Goal: Transaction & Acquisition: Purchase product/service

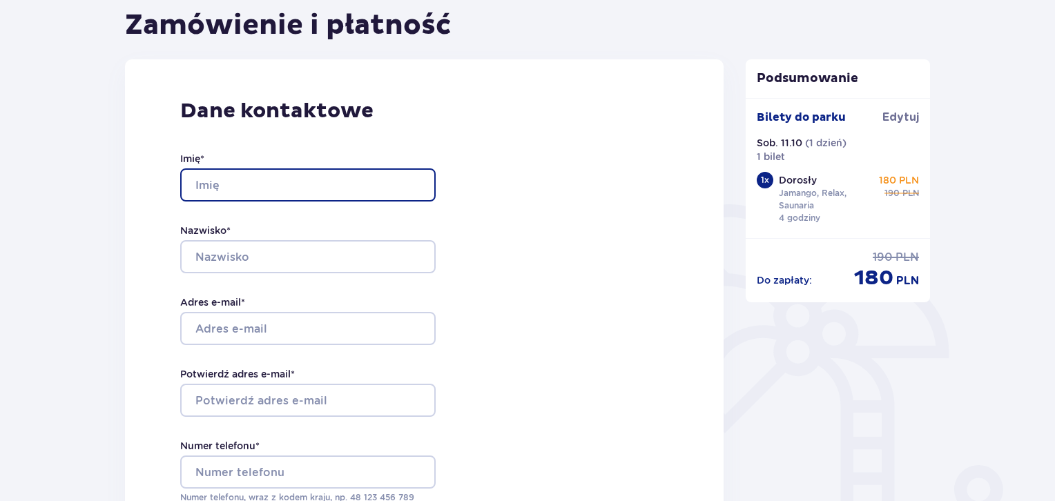
click at [296, 195] on input "Imię *" at bounding box center [307, 184] width 255 height 33
type input "[PERSON_NAME]"
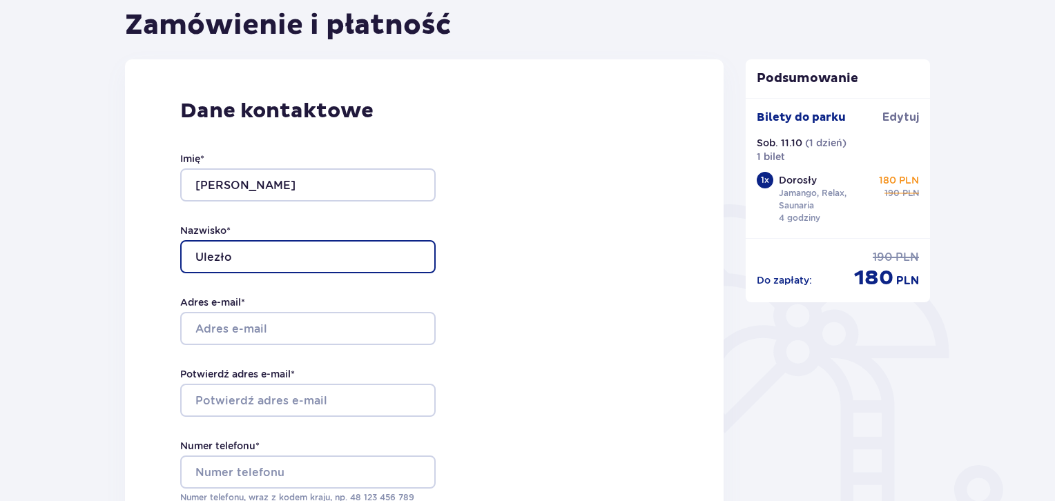
type input "Ulezło"
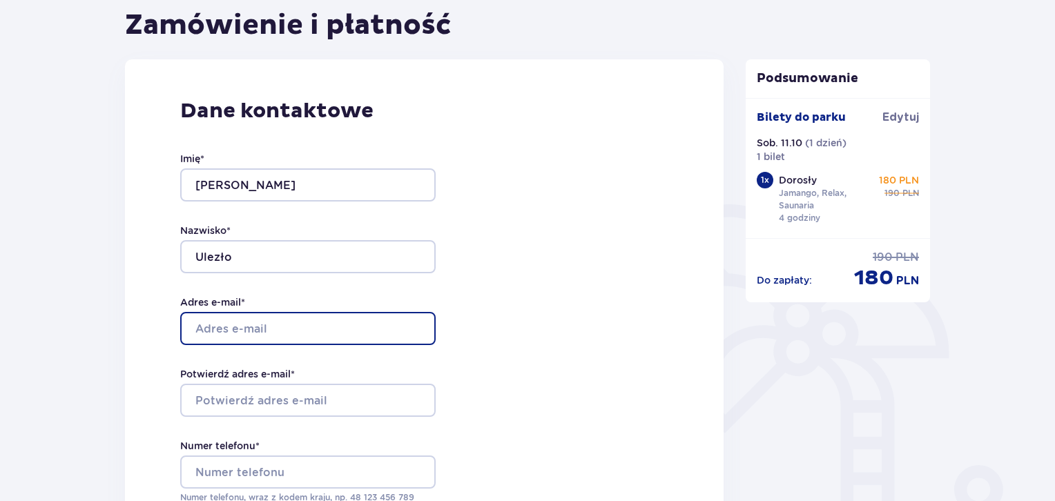
type input "K"
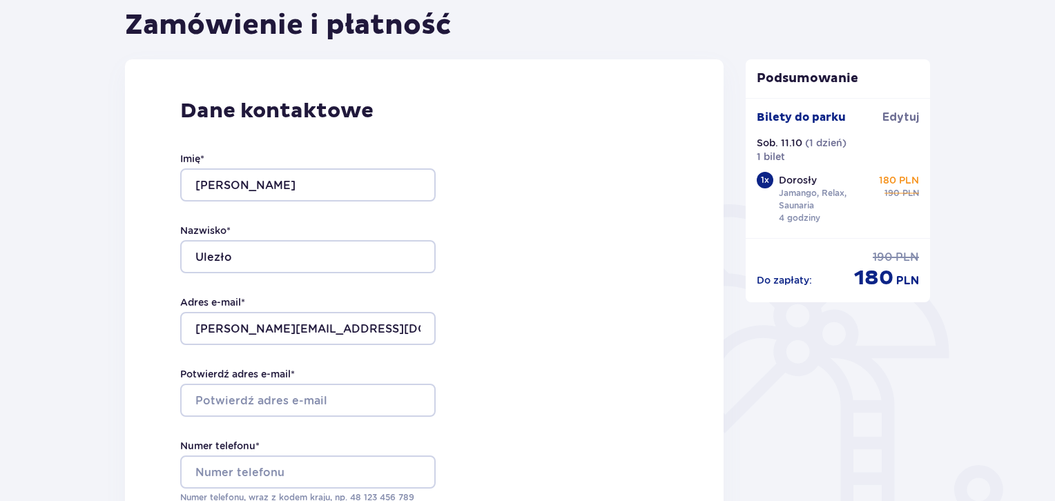
click at [547, 302] on div "Dane kontaktowe Imię * [PERSON_NAME] * Ulezło Adres e-mail * [PERSON_NAME][EMAI…" at bounding box center [424, 349] width 598 height 580
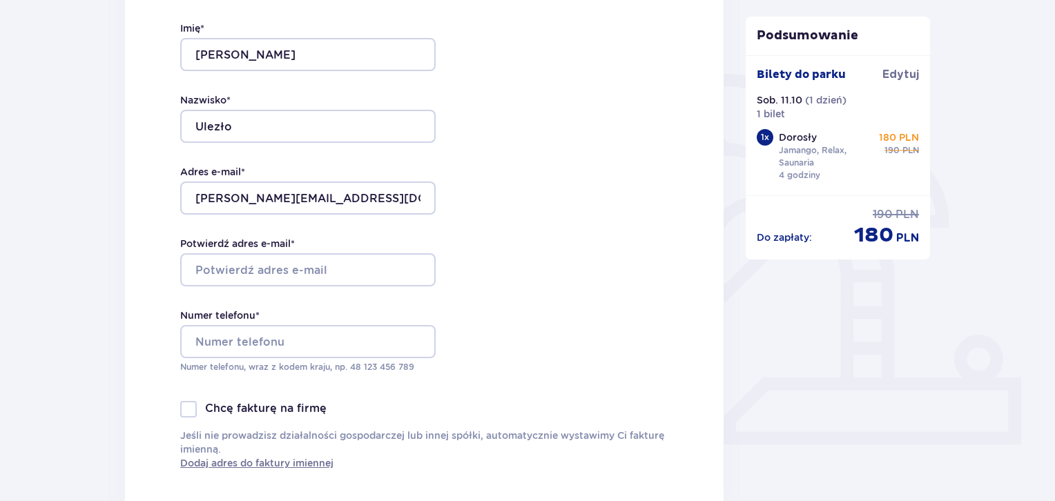
scroll to position [276, 0]
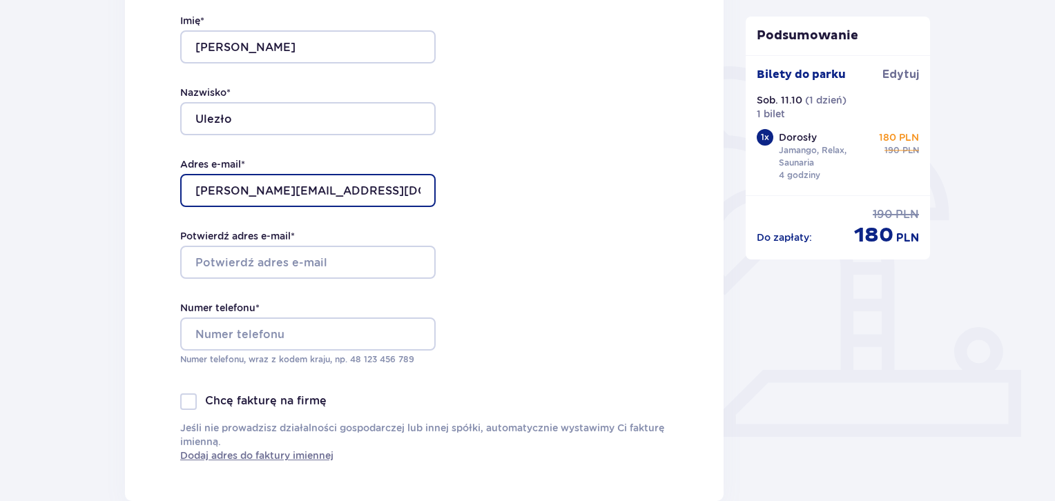
drag, startPoint x: 335, startPoint y: 193, endPoint x: 175, endPoint y: 196, distance: 160.2
click at [175, 196] on div "Dane kontaktowe Imię * [PERSON_NAME] * Ulezło Adres e-mail * [PERSON_NAME][EMAI…" at bounding box center [424, 211] width 598 height 580
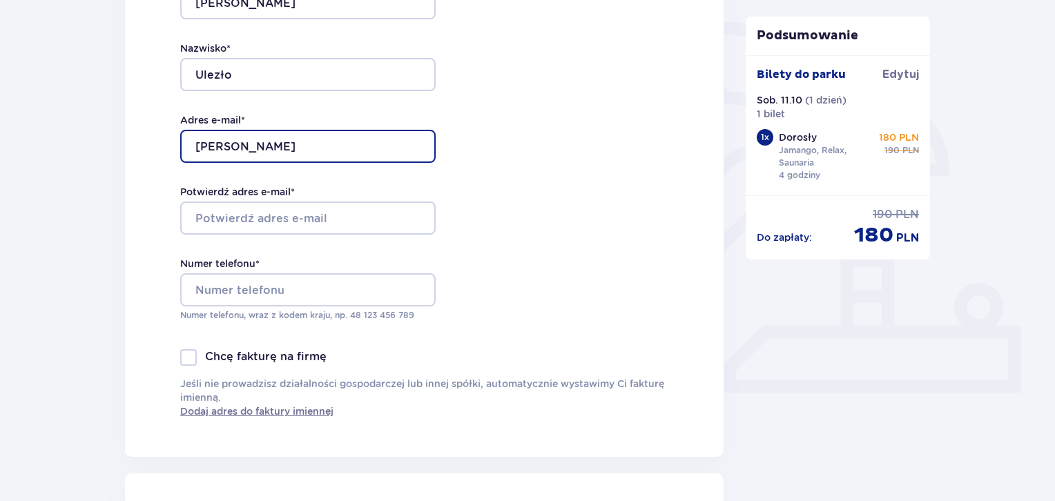
scroll to position [345, 0]
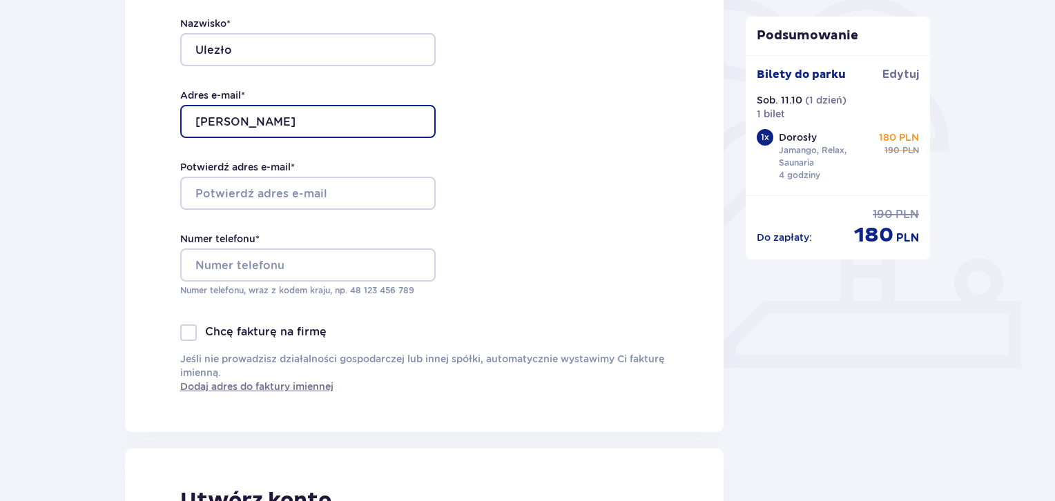
type input "[PERSON_NAME]"
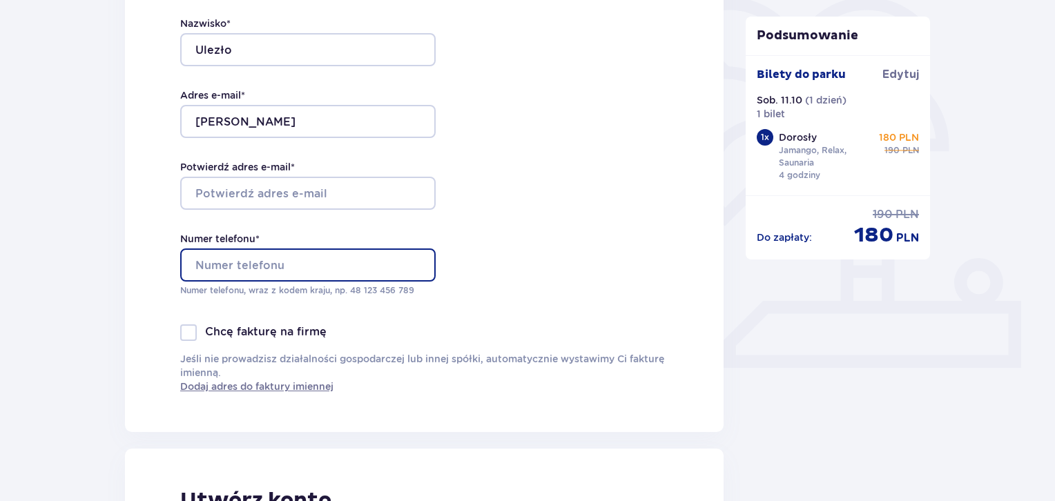
click at [255, 268] on input "Numer telefonu *" at bounding box center [307, 264] width 255 height 33
type input "48600696185"
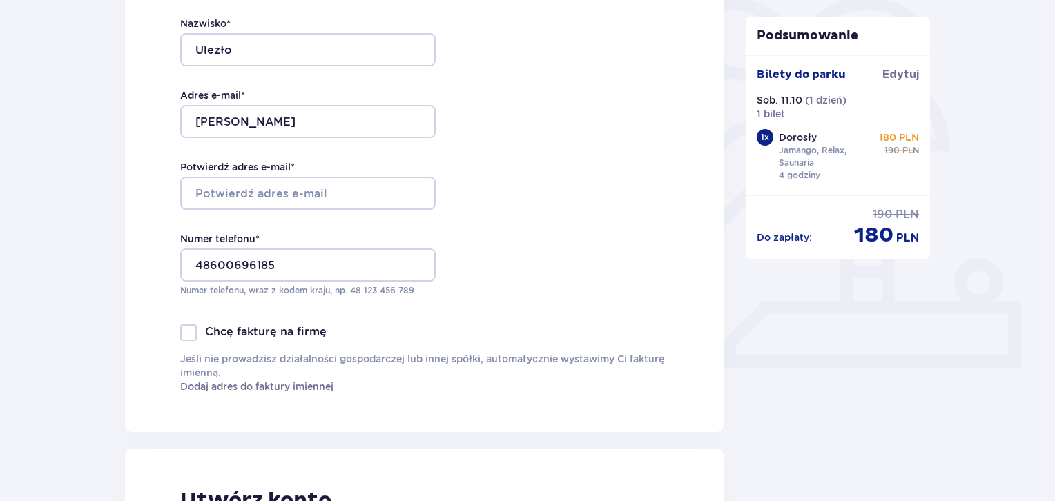
click at [552, 270] on div "Dane kontaktowe Imię * [PERSON_NAME] * Ulezło Adres e-mail * [PERSON_NAME] adre…" at bounding box center [424, 142] width 598 height 580
click at [302, 201] on input "Potwierdź adres e-mail *" at bounding box center [307, 193] width 255 height 33
click at [265, 120] on input "[PERSON_NAME]" at bounding box center [307, 121] width 255 height 33
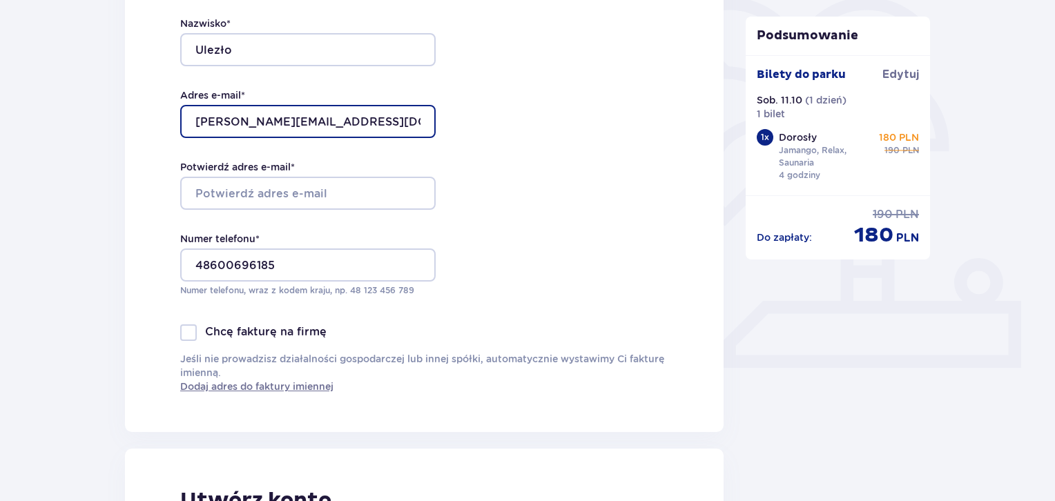
drag, startPoint x: 302, startPoint y: 121, endPoint x: 151, endPoint y: 121, distance: 150.5
click at [149, 121] on div "Dane kontaktowe Imię * [PERSON_NAME] * Ulezło Adres e-mail * [EMAIL_ADDRESS][DO…" at bounding box center [424, 142] width 598 height 580
type input "[PERSON_NAME][EMAIL_ADDRESS][DOMAIN_NAME]"
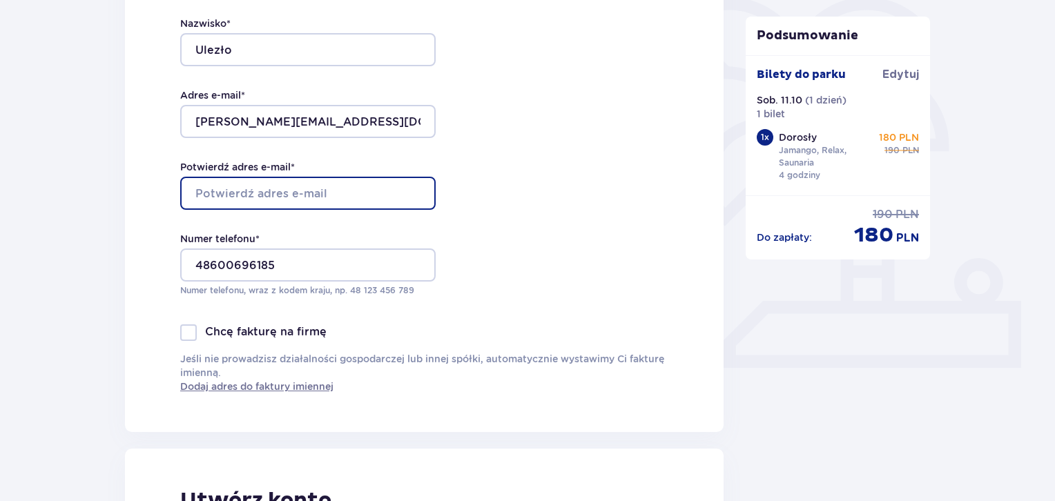
click at [323, 196] on input "Potwierdź adres e-mail *" at bounding box center [307, 193] width 255 height 33
paste input "[PERSON_NAME][EMAIL_ADDRESS][DOMAIN_NAME]"
type input "[PERSON_NAME][EMAIL_ADDRESS][DOMAIN_NAME]"
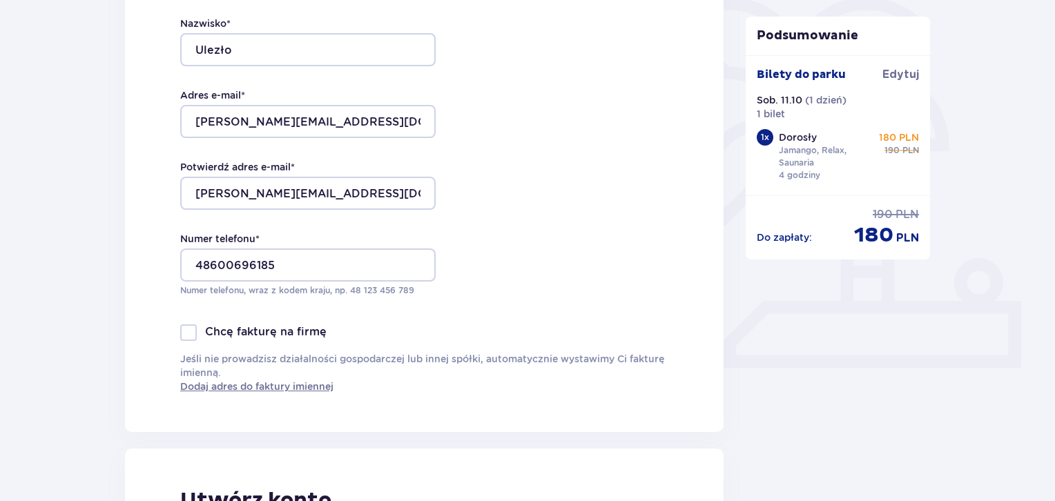
click at [585, 220] on div "Dane kontaktowe Imię * [PERSON_NAME] * Ulezło Adres e-mail * [EMAIL_ADDRESS][DO…" at bounding box center [424, 142] width 598 height 580
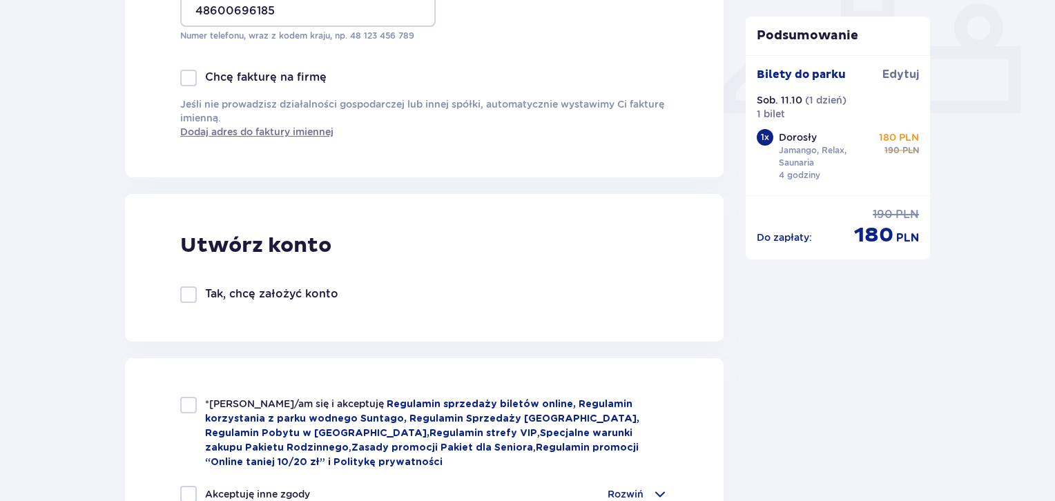
scroll to position [621, 0]
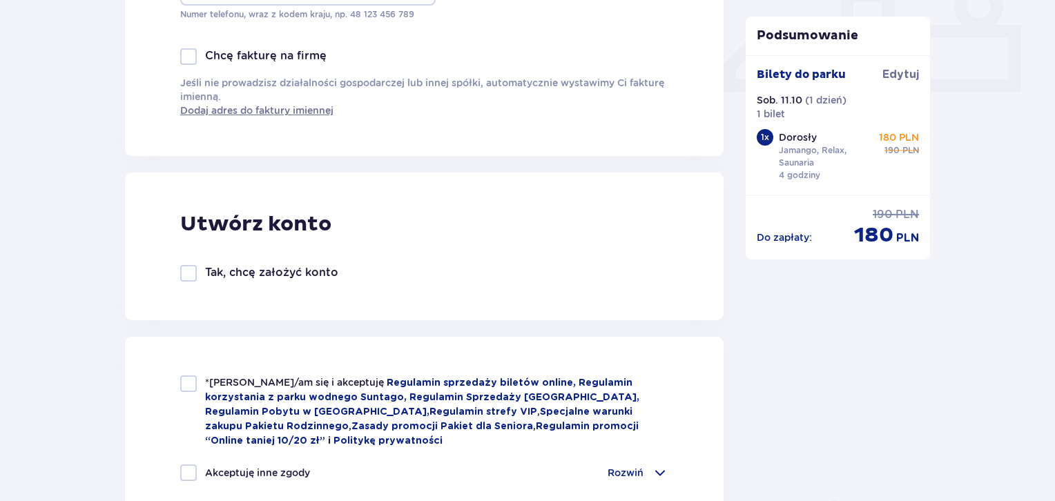
click at [188, 385] on div at bounding box center [188, 384] width 17 height 17
checkbox input "true"
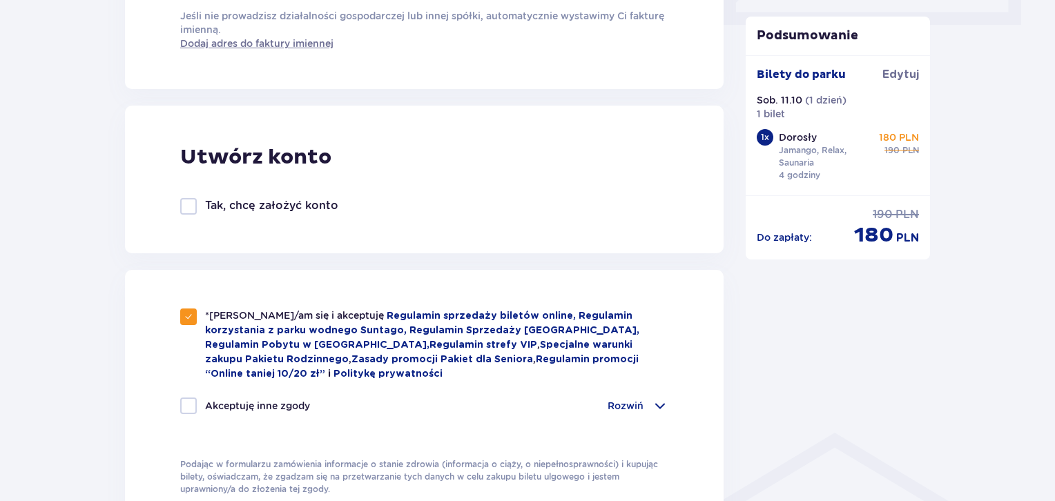
scroll to position [759, 0]
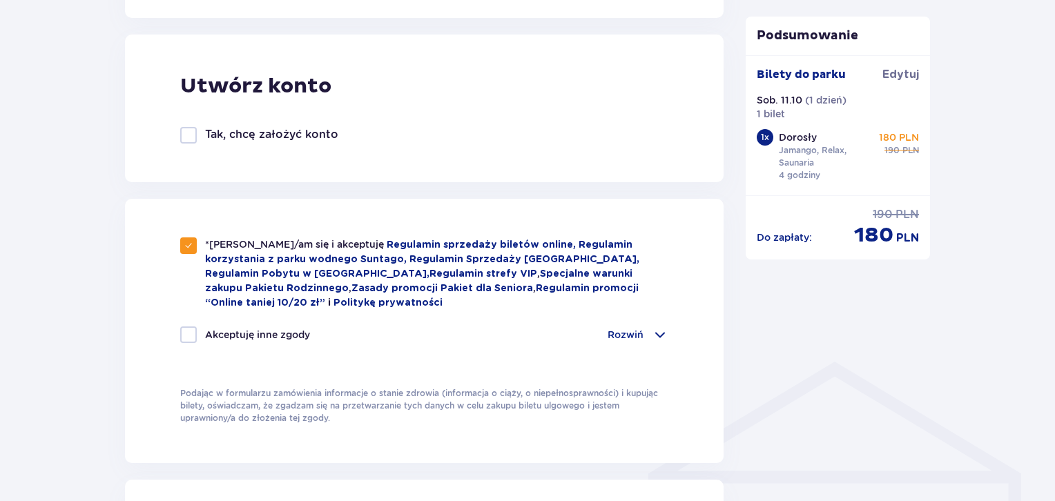
click at [649, 333] on div "Rozwiń" at bounding box center [637, 334] width 61 height 17
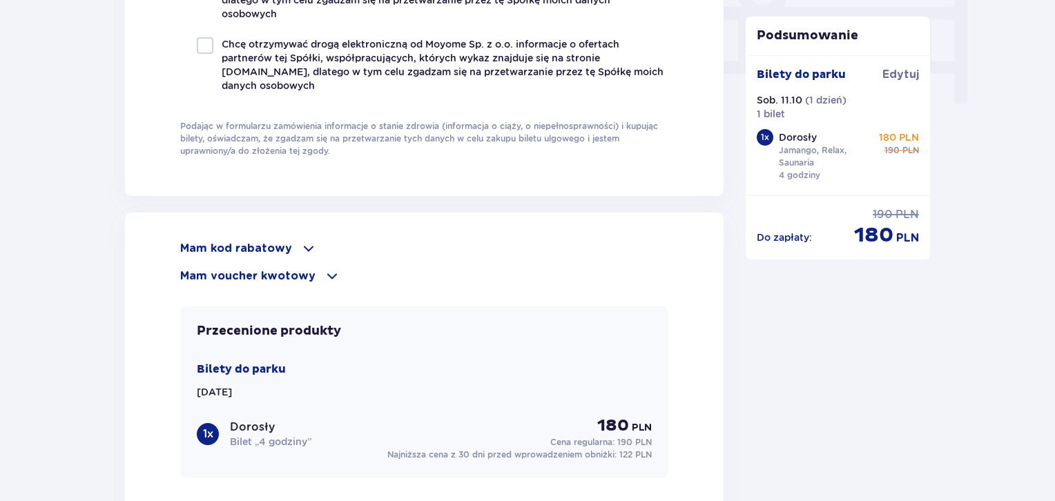
scroll to position [1450, 0]
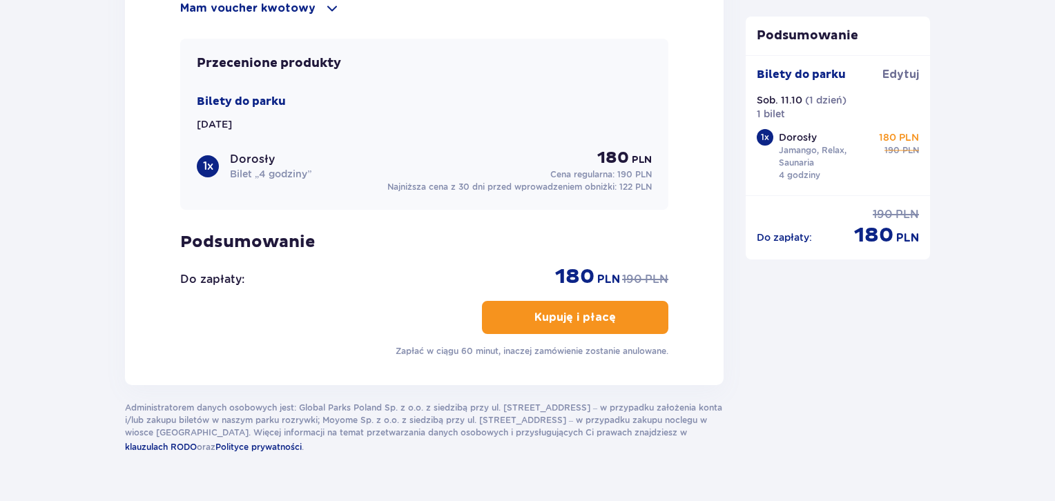
scroll to position [1657, 0]
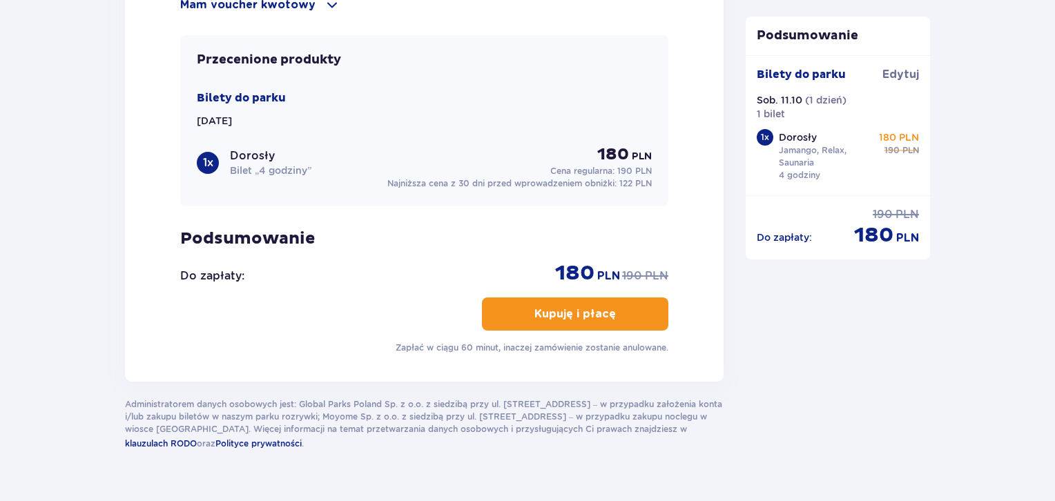
click at [625, 306] on span "button" at bounding box center [618, 314] width 17 height 17
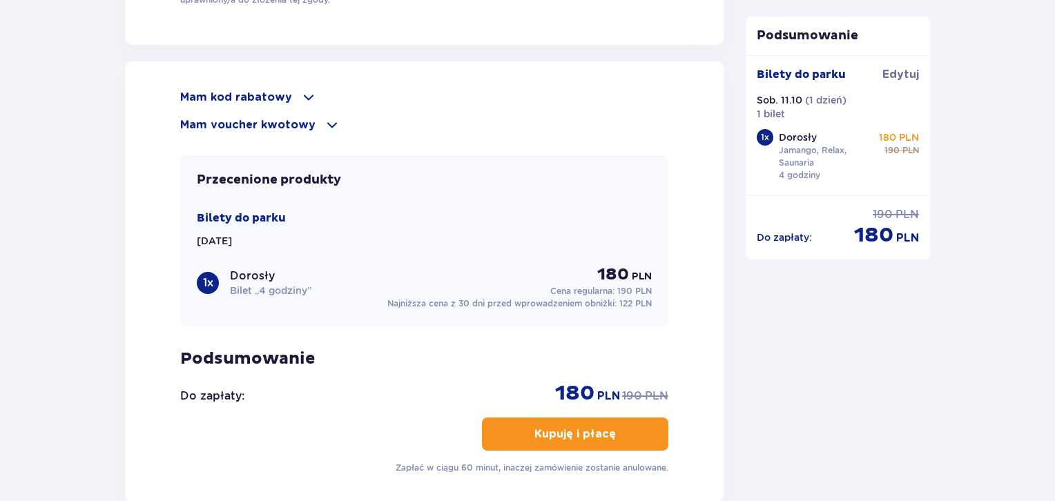
scroll to position [1686, 0]
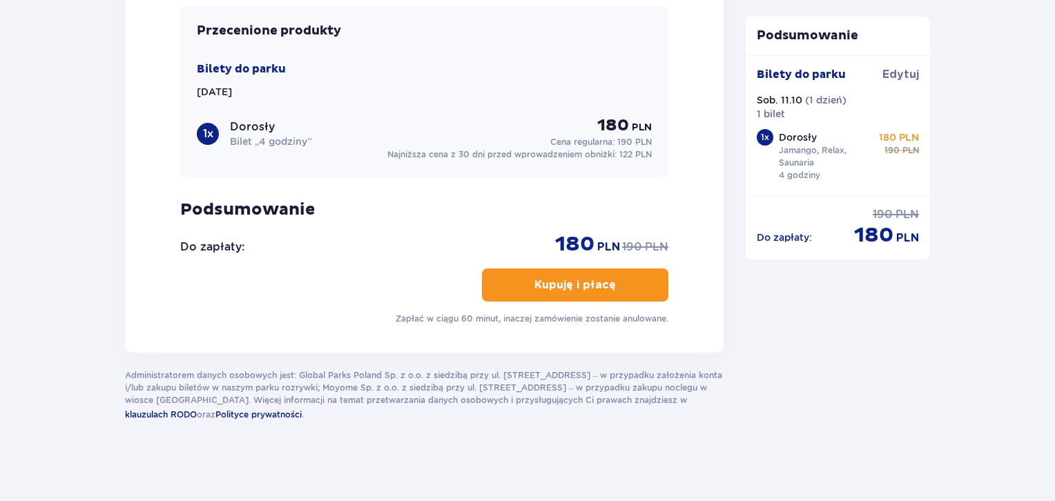
click at [534, 292] on button "Kupuję i płacę" at bounding box center [575, 285] width 186 height 33
click at [577, 281] on p "Kupuję i płacę" at bounding box center [574, 284] width 81 height 15
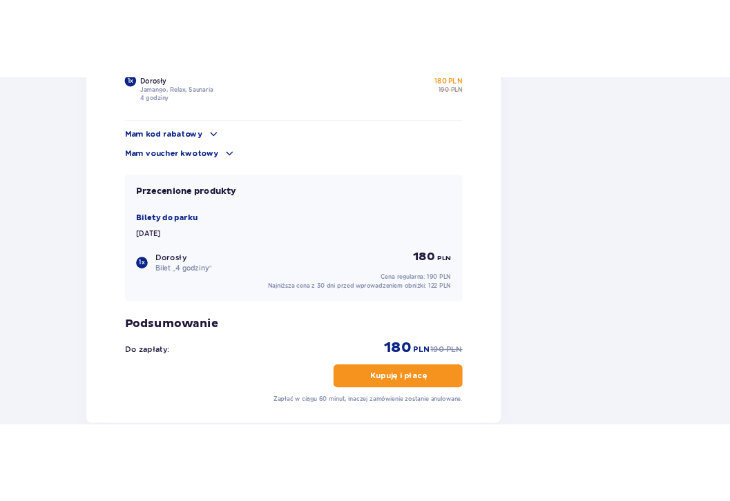
scroll to position [1499, 0]
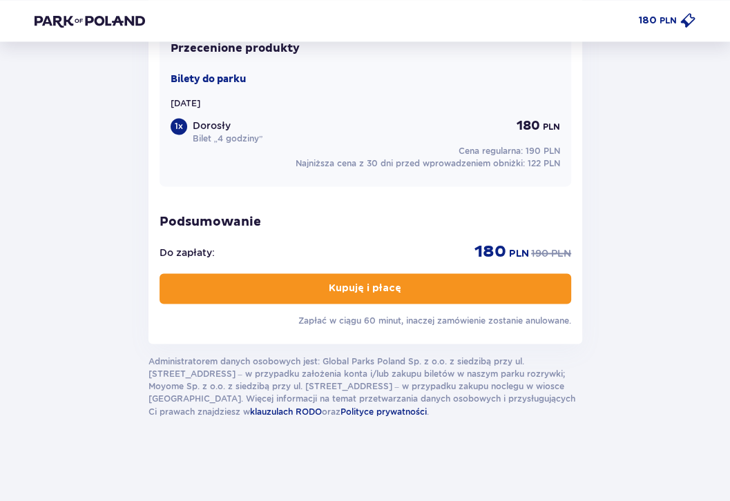
click at [385, 290] on p "Kupuję i płacę" at bounding box center [365, 289] width 72 height 14
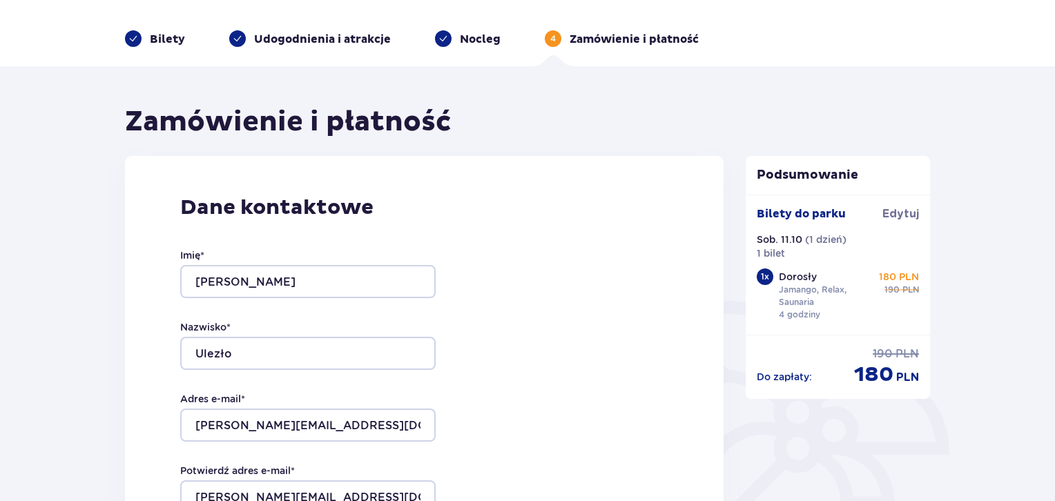
scroll to position [0, 0]
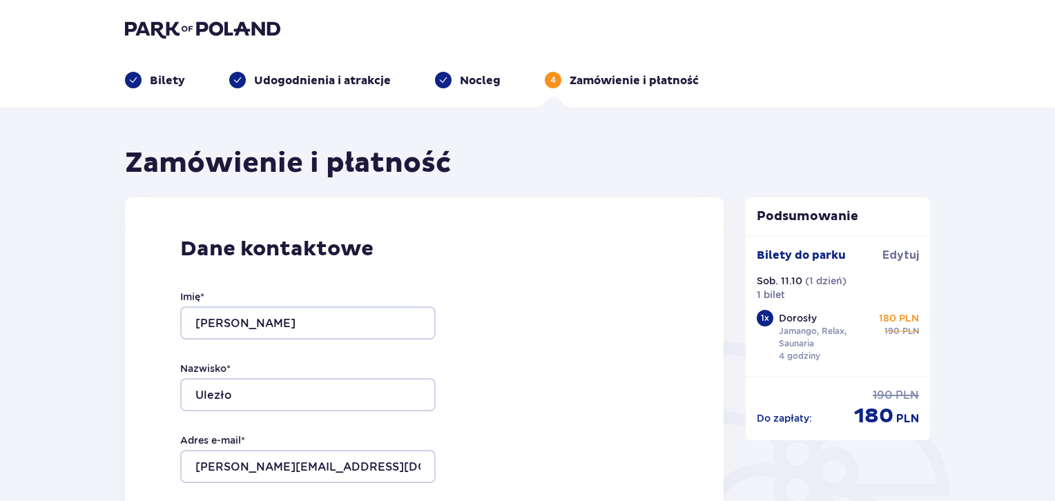
click at [160, 79] on p "Bilety" at bounding box center [167, 80] width 35 height 15
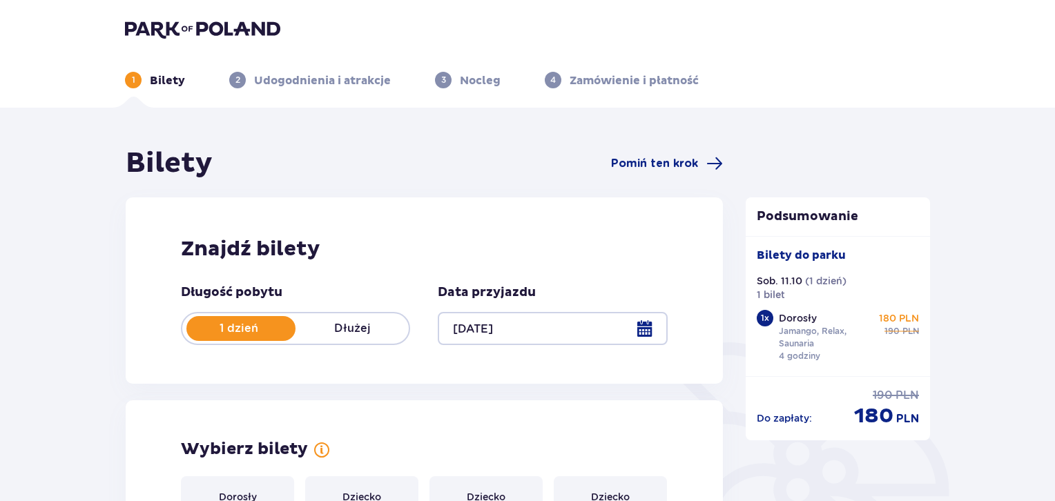
type input "[DATE]"
